Goal: Navigation & Orientation: Find specific page/section

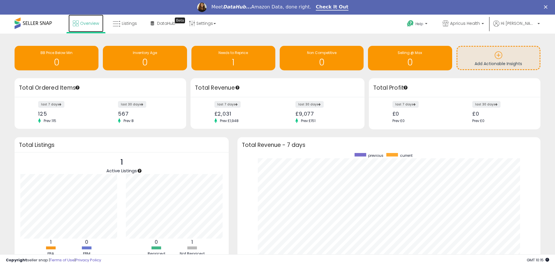
click at [89, 24] on span "Overview" at bounding box center [89, 23] width 19 height 6
click at [129, 24] on span "Listings" at bounding box center [129, 23] width 15 height 6
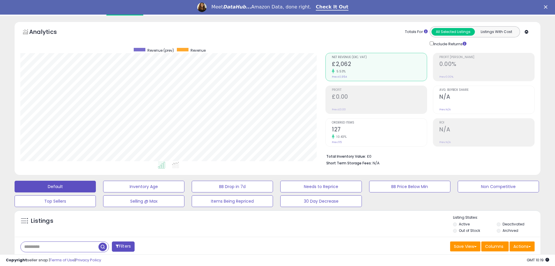
scroll to position [6, 0]
